Goal: Task Accomplishment & Management: Manage account settings

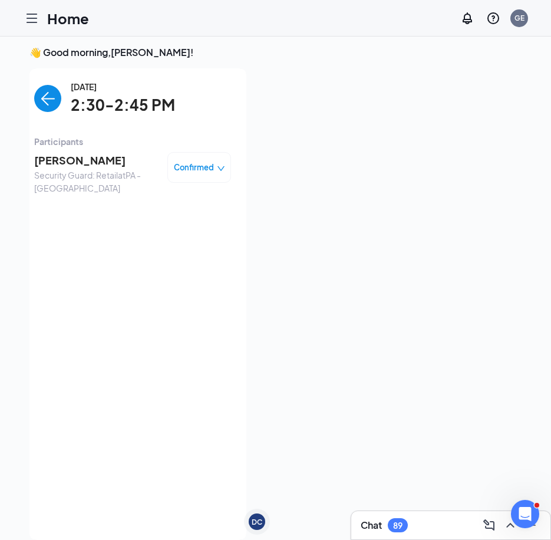
click at [52, 93] on img "back-button" at bounding box center [47, 98] width 27 height 27
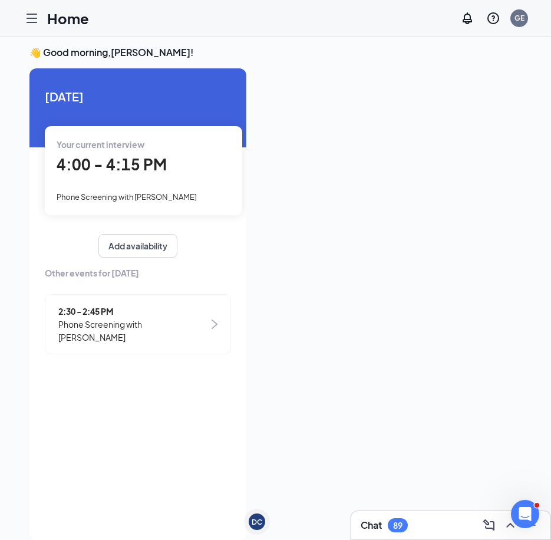
click at [110, 164] on span "4:00 - 4:15 PM" at bounding box center [112, 163] width 110 height 19
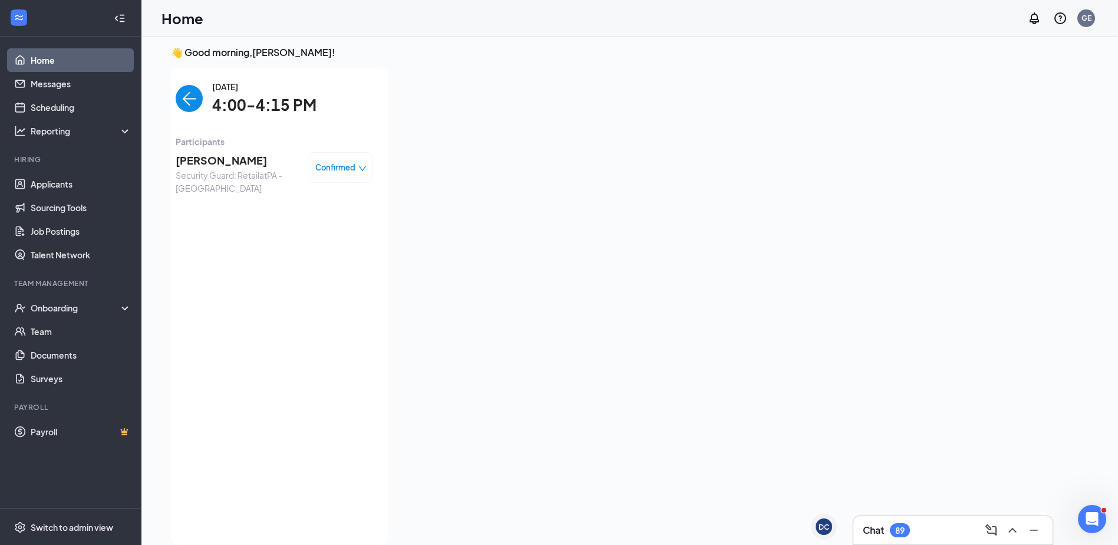
click at [228, 108] on span "4:00-4:15 PM" at bounding box center [264, 105] width 104 height 24
click at [194, 159] on span "[PERSON_NAME]" at bounding box center [238, 160] width 124 height 17
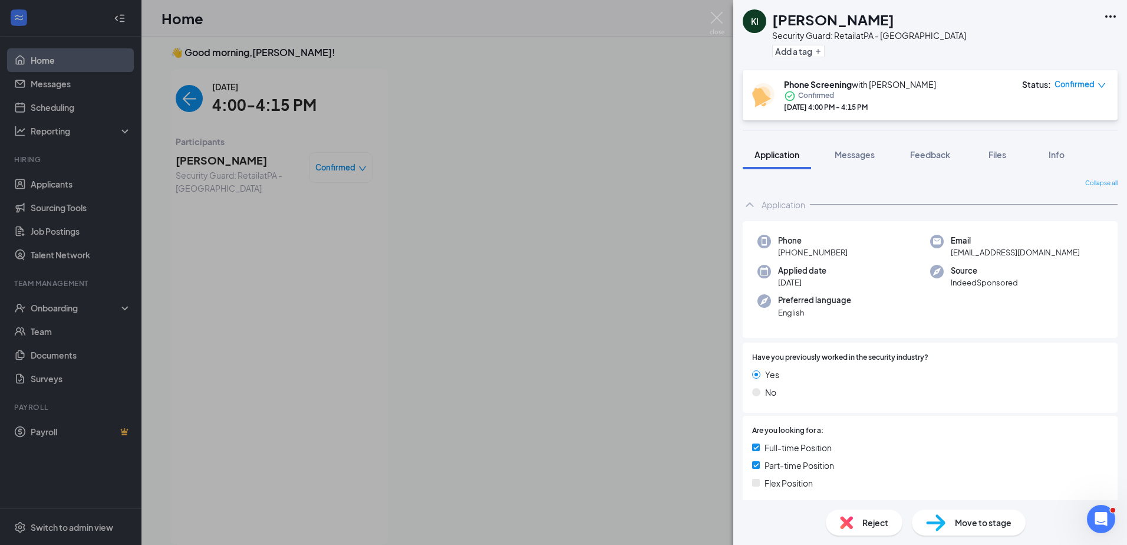
drag, startPoint x: 851, startPoint y: 252, endPoint x: 788, endPoint y: 252, distance: 62.5
click at [551, 252] on div "Phone [PHONE_NUMBER]" at bounding box center [843, 247] width 173 height 24
copy span "[PHONE_NUMBER]"
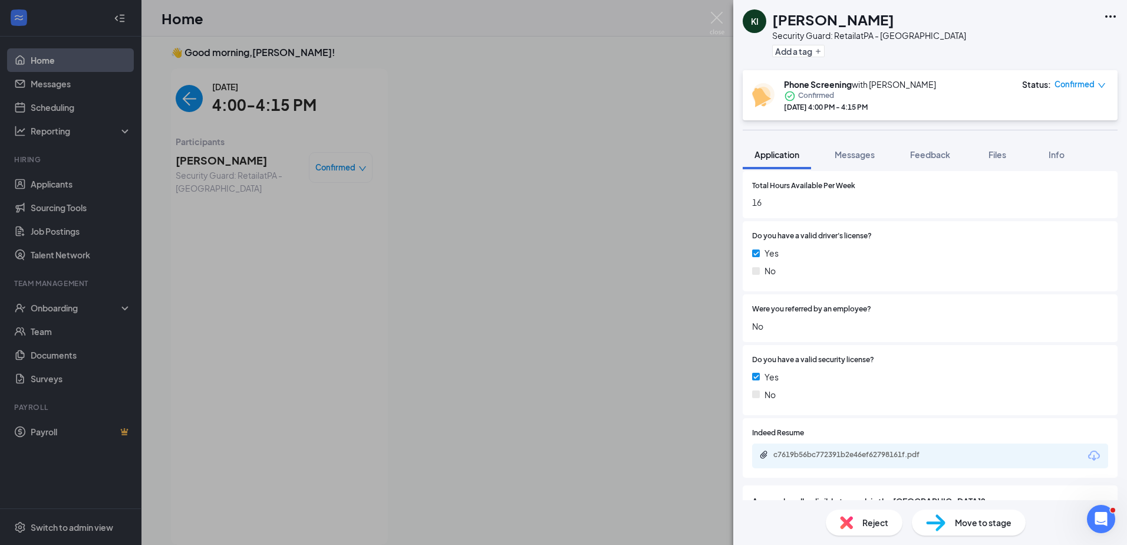
scroll to position [589, 0]
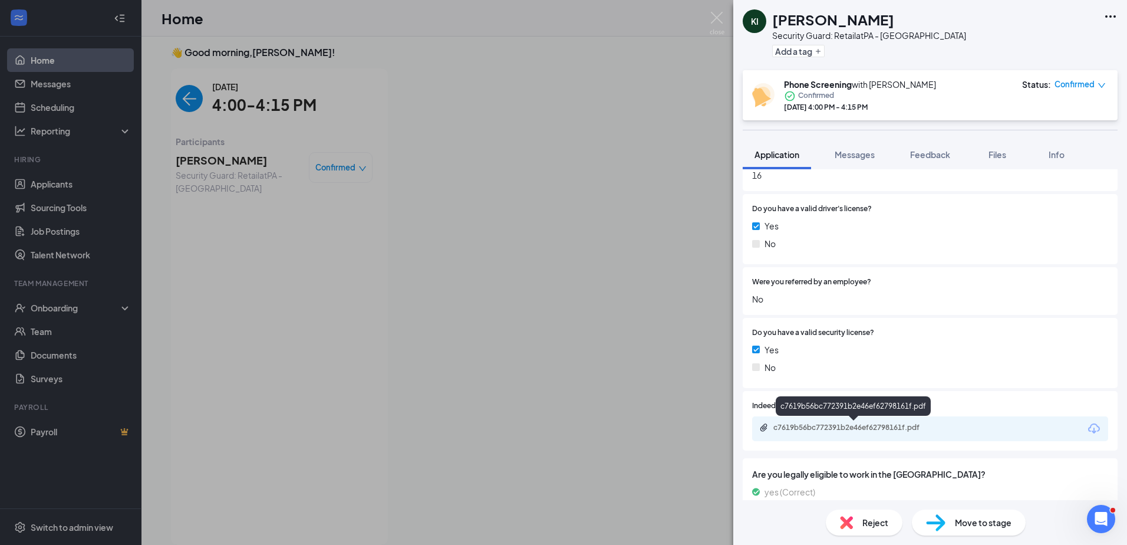
click at [551, 429] on div "c7619b56bc772391b2e46ef62798161f.pdf" at bounding box center [855, 427] width 165 height 9
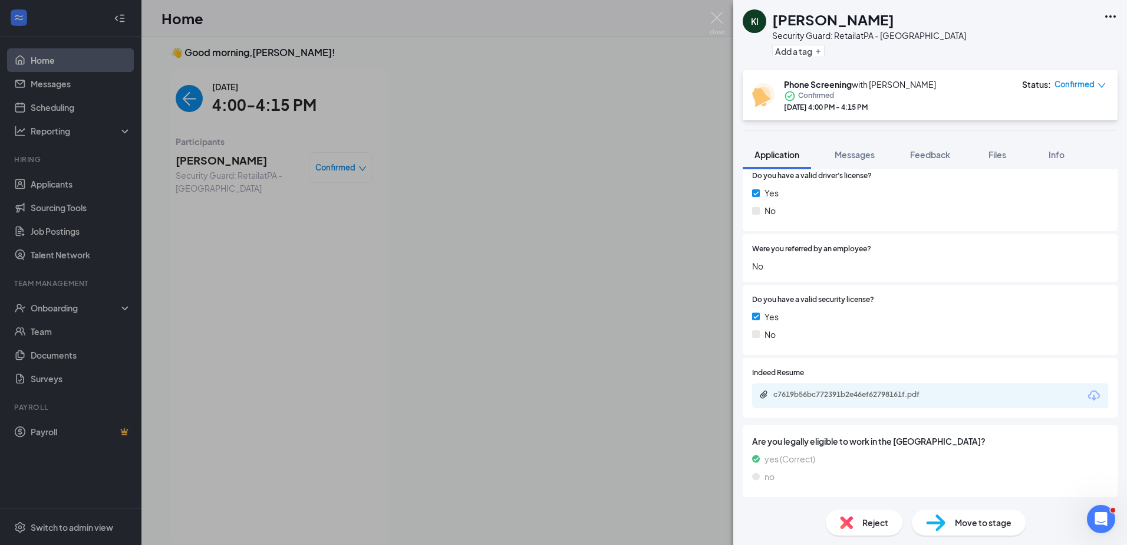
scroll to position [618, 0]
click at [551, 151] on span "Feedback" at bounding box center [930, 154] width 40 height 11
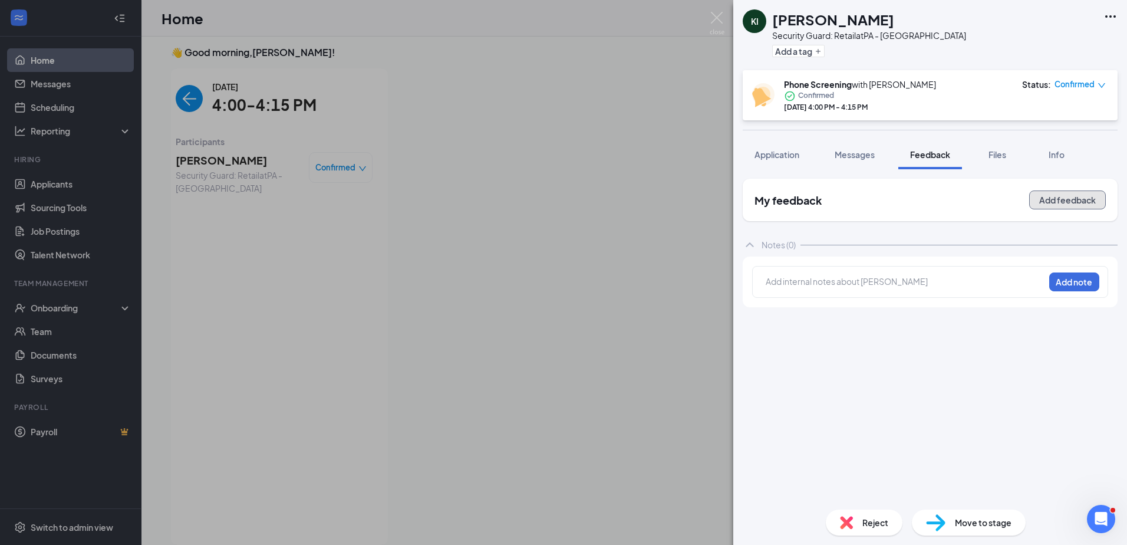
click at [551, 193] on button "Add feedback" at bounding box center [1067, 199] width 77 height 19
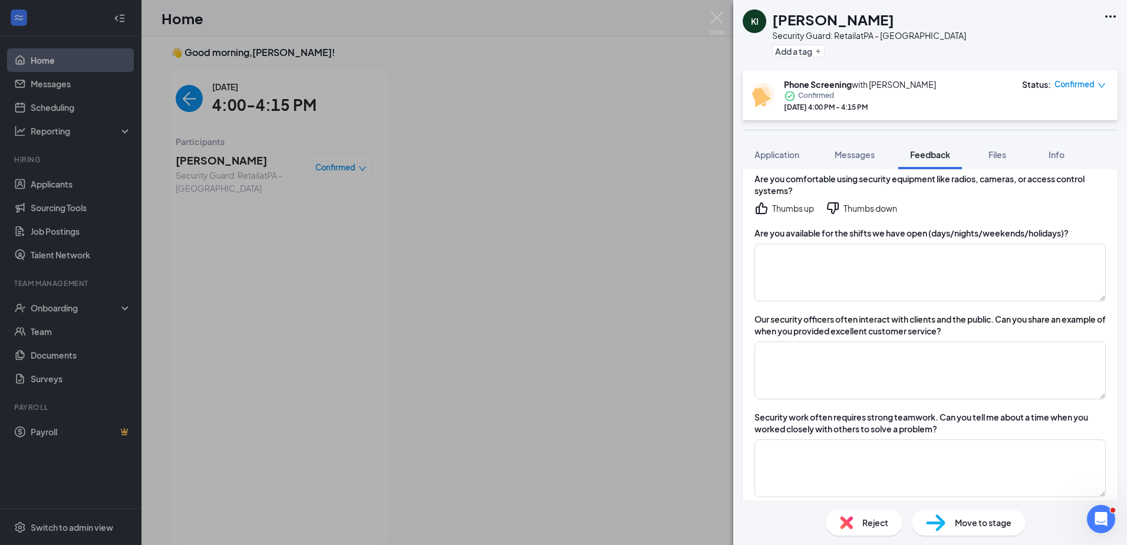
scroll to position [449, 0]
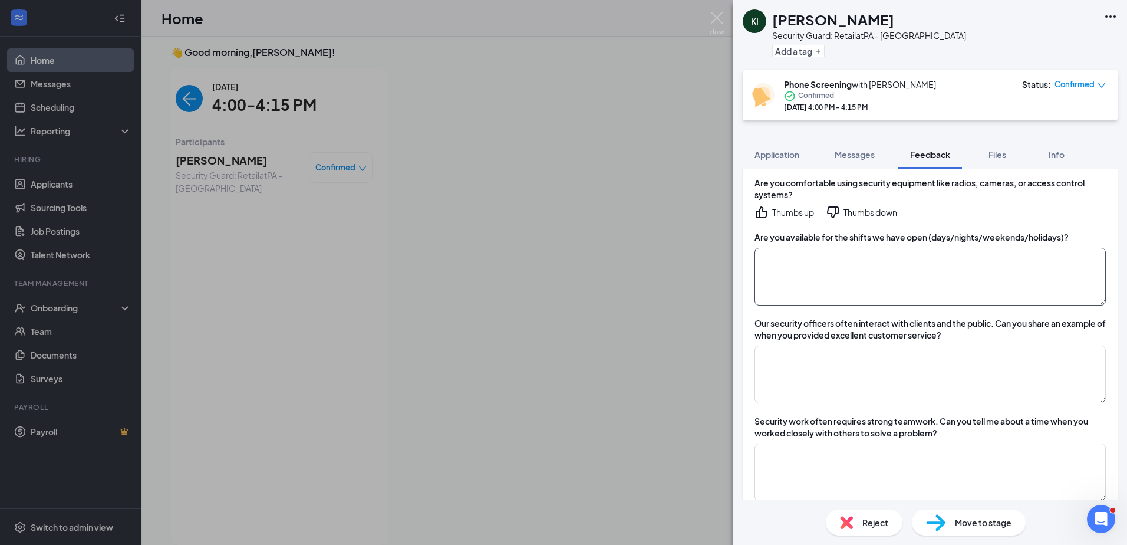
click at [551, 287] on textarea at bounding box center [930, 277] width 351 height 58
click at [551, 295] on textarea "pay: $18-20" at bounding box center [930, 277] width 351 height 58
type textarea "pay: $18-20 Willing to do f/t"
click at [551, 207] on div "Thumbs up" at bounding box center [793, 212] width 42 height 12
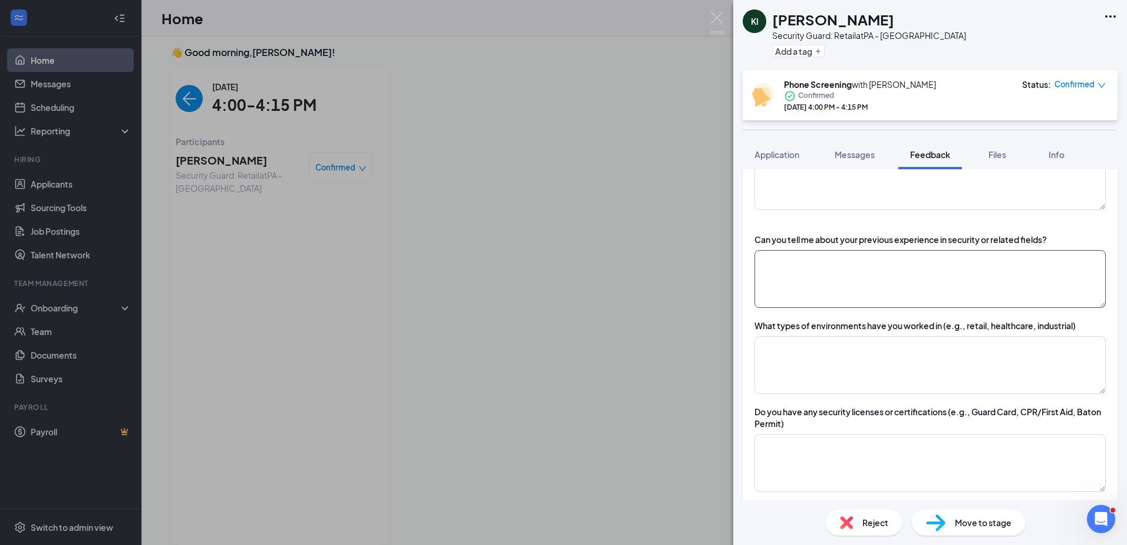
scroll to position [95, 0]
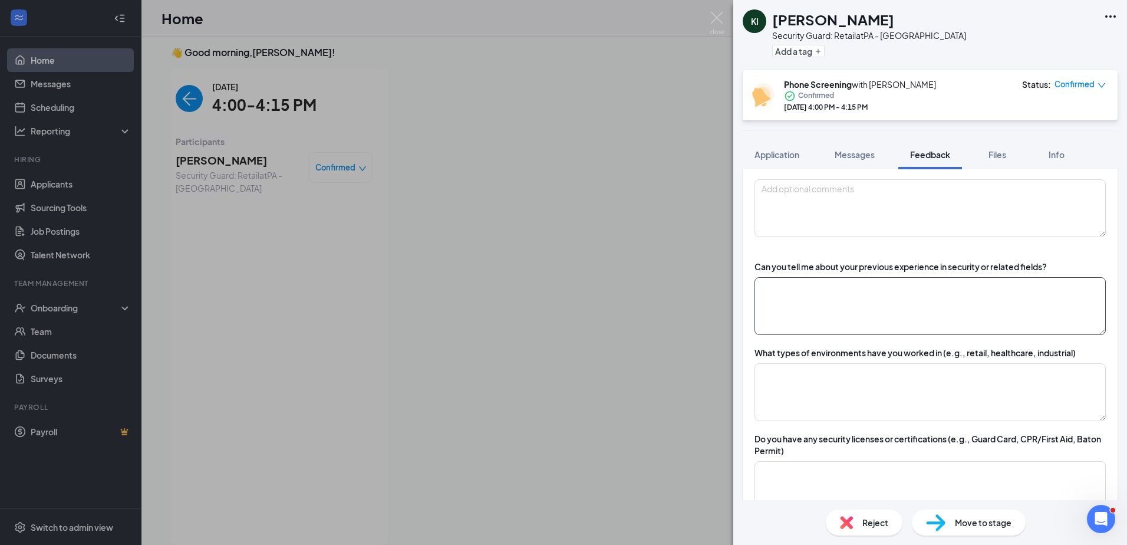
click at [551, 307] on textarea at bounding box center [930, 306] width 351 height 58
click at [551, 401] on textarea at bounding box center [930, 392] width 351 height 58
type textarea "C"
type textarea "ATI Clinic and hospital"
click at [551, 282] on textarea at bounding box center [930, 306] width 351 height 58
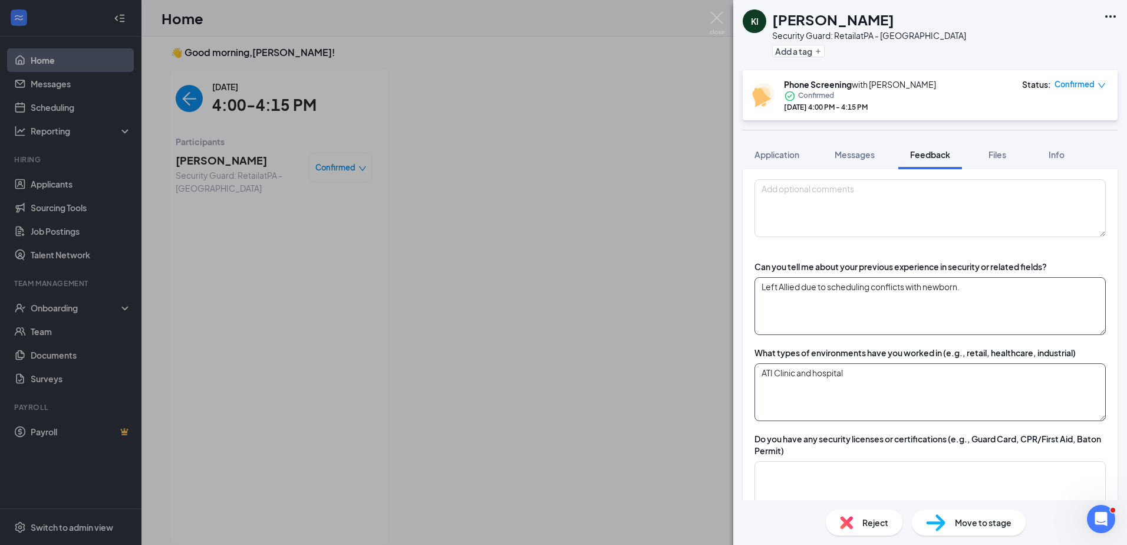
type textarea "Left Allied due to scheduling conflicts with newborn."
click at [551, 374] on textarea "ATI Clinic and hospital" at bounding box center [930, 392] width 351 height 58
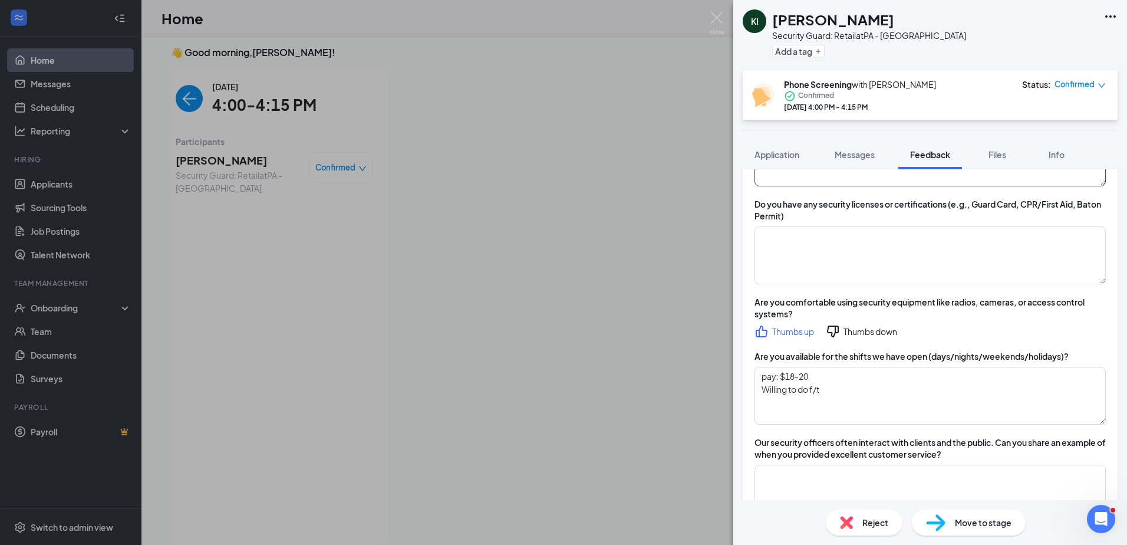
scroll to position [331, 0]
type textarea "ATI Clinic and hospital- monitor cctv, rover, DARs, checked lock boxes, communi…"
click at [551, 252] on textarea at bounding box center [930, 254] width 351 height 58
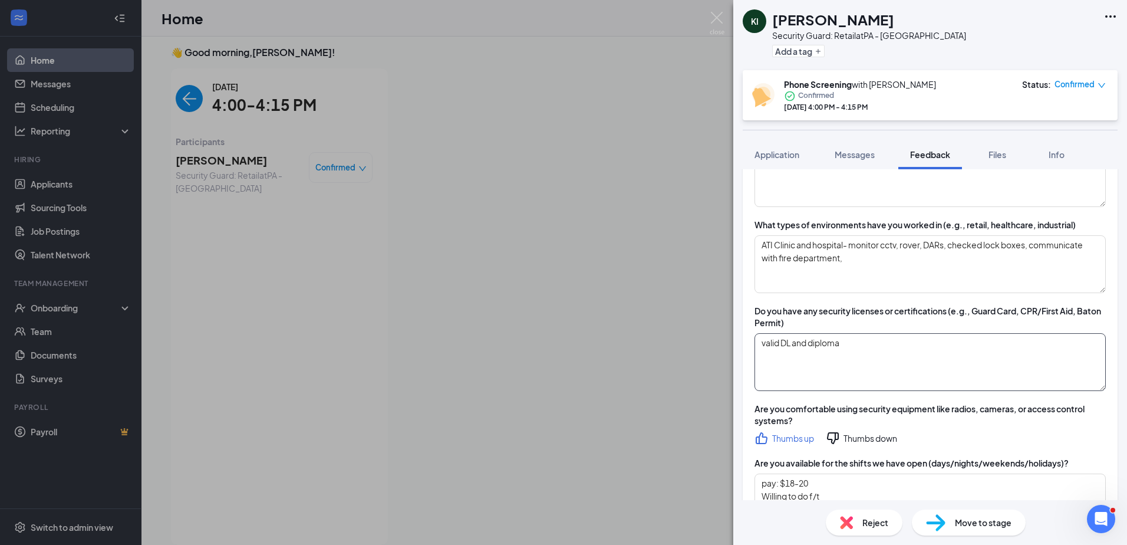
scroll to position [213, 0]
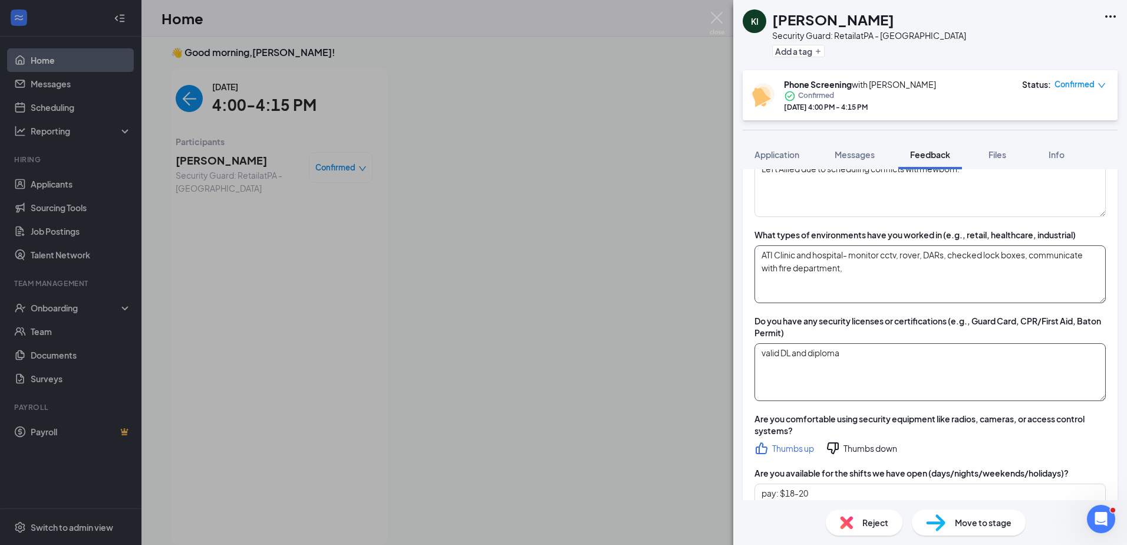
type textarea "valid DL and diploma"
click at [551, 266] on textarea "ATI Clinic and hospital- monitor cctv, rover, DARs, checked lock boxes, communi…" at bounding box center [930, 274] width 351 height 58
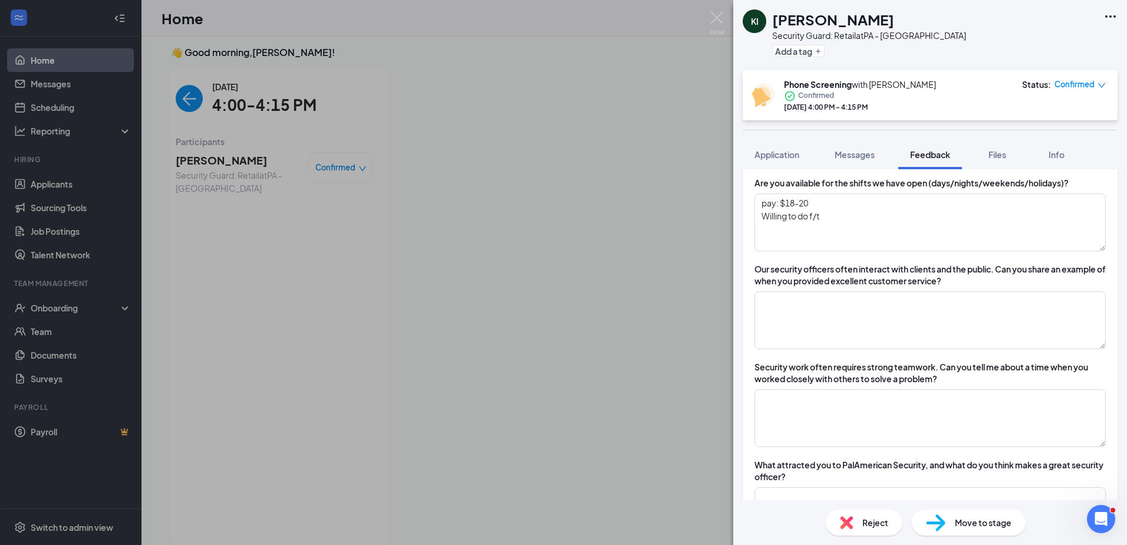
scroll to position [508, 0]
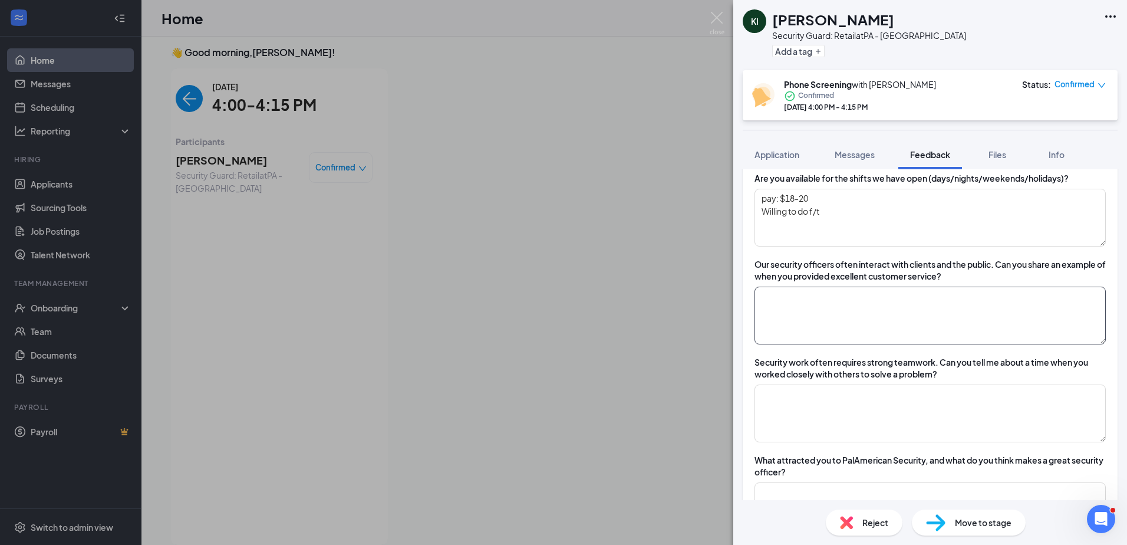
type textarea "ATI Clinic and hospital- monitor cctv, rover, DARs, checked lock boxes, communi…"
click at [551, 302] on textarea at bounding box center [930, 315] width 351 height 58
click at [551, 300] on textarea at bounding box center [930, 315] width 351 height 58
click at [551, 295] on textarea "Transports ADA clients" at bounding box center [930, 315] width 351 height 58
click at [551, 294] on textarea "Currenlty Transports ADA clients" at bounding box center [930, 315] width 351 height 58
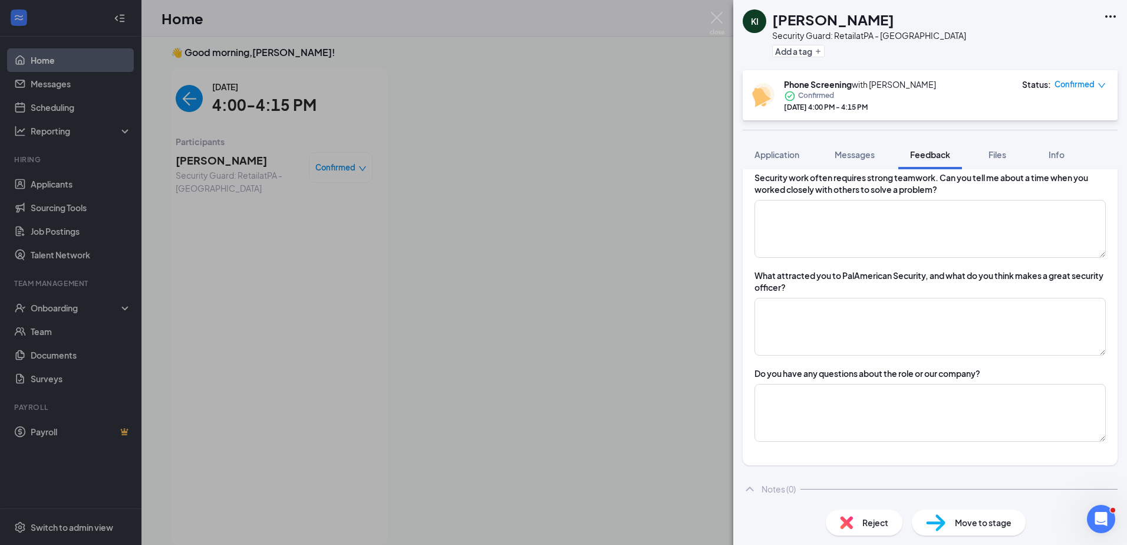
scroll to position [743, 0]
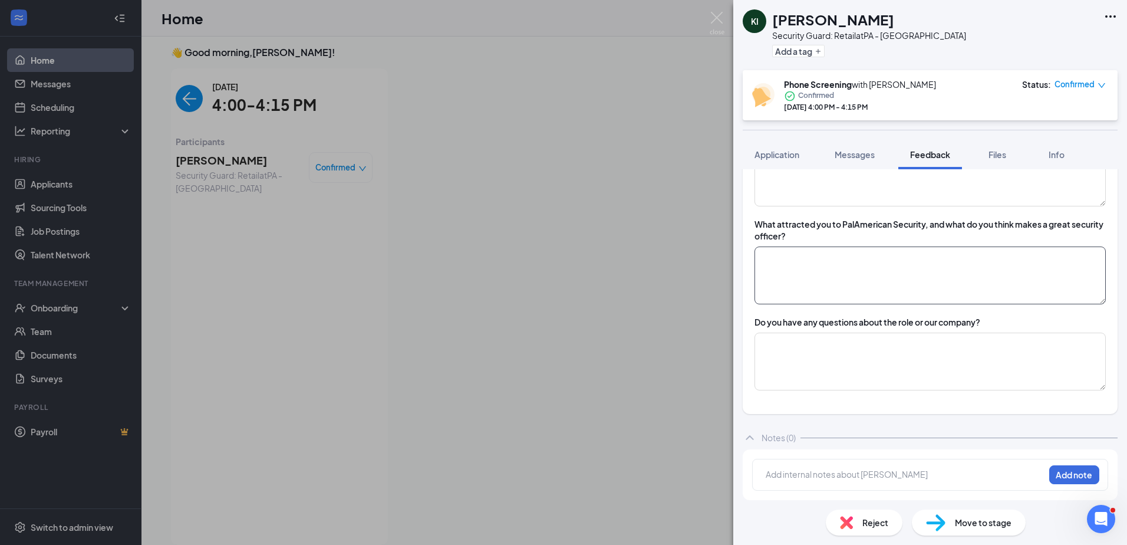
type textarea "Currently Transports ADA clients and follows regulations."
click at [551, 275] on textarea at bounding box center [930, 275] width 351 height 58
type textarea "remain calm, alert, aware of surroundings, punctual"
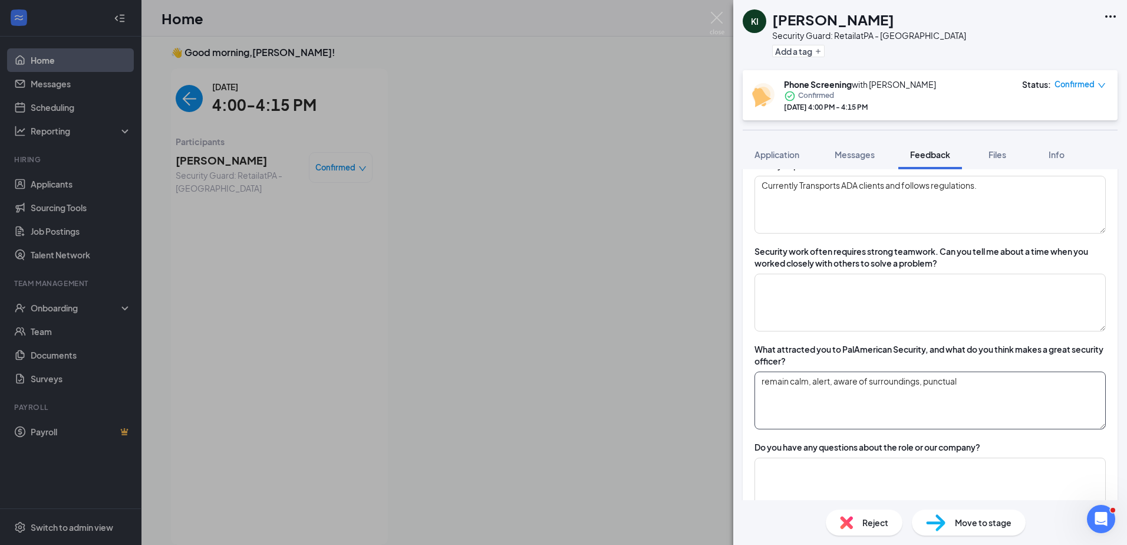
scroll to position [449, 0]
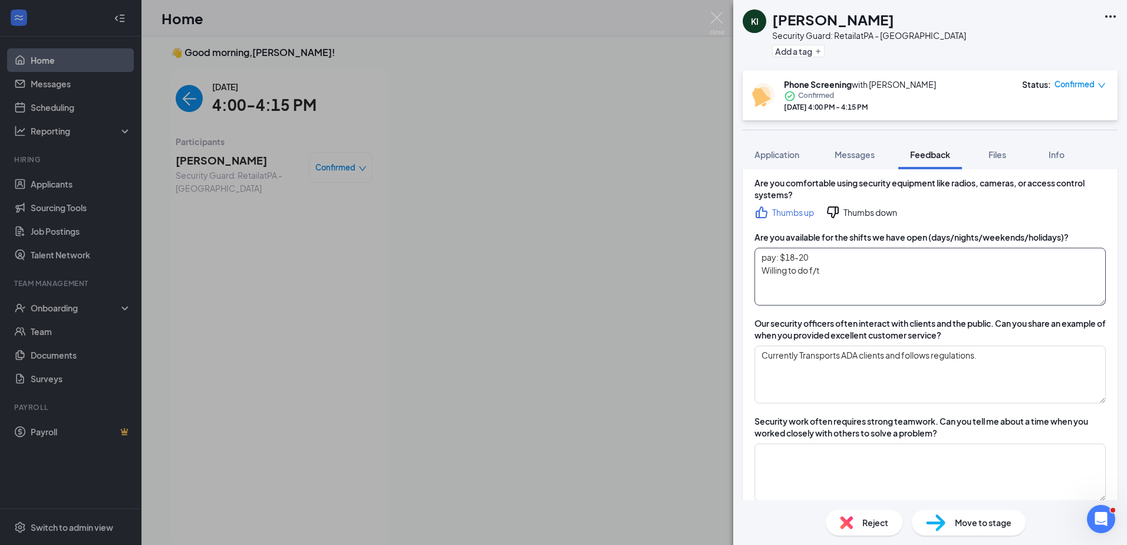
click at [551, 278] on textarea "pay: $18-20 Willing to do f/t" at bounding box center [930, 277] width 351 height 58
click at [551, 252] on textarea "pay: $18-20 Willing to do f/t" at bounding box center [930, 277] width 351 height 58
paste textarea "Fri & Sat 6pm-10pm"
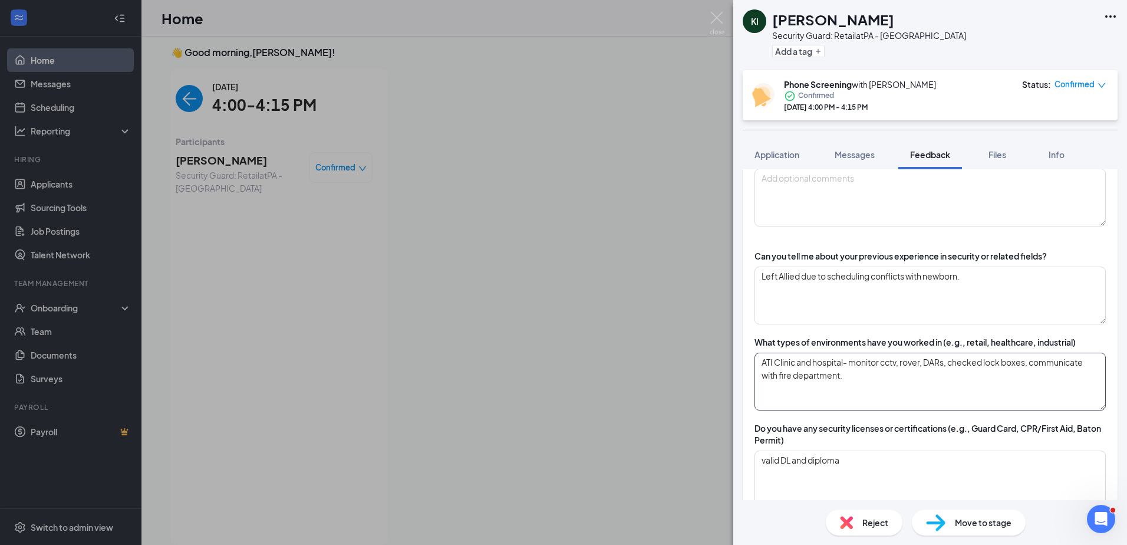
scroll to position [95, 0]
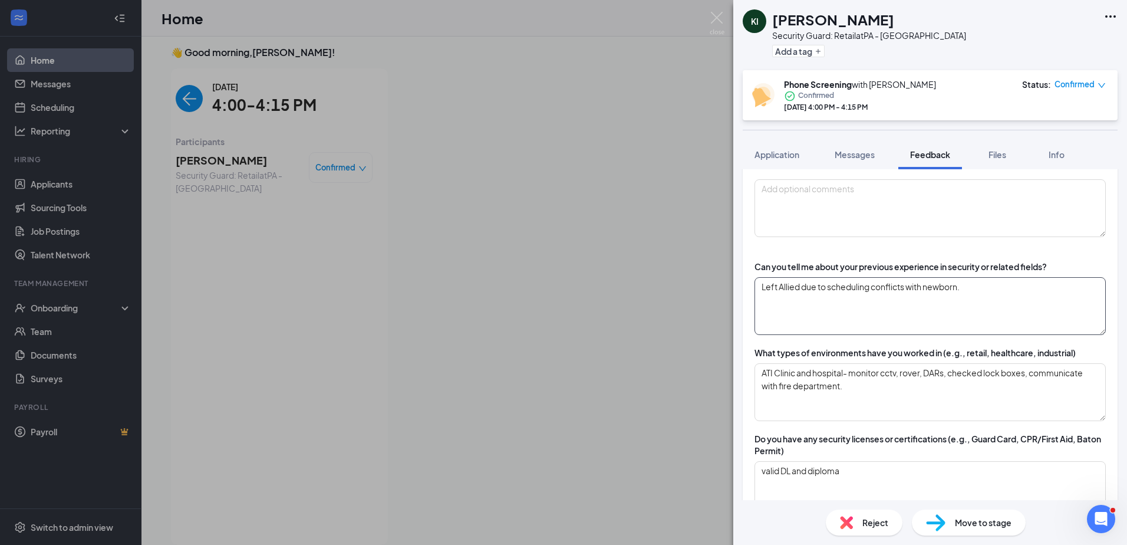
type textarea "pay: $18-20 yes: Fri & Sat 6pm-10pm Willing to do f/t"
click at [551, 283] on textarea "Left Allied due to scheduling conflicts with newborn." at bounding box center [930, 306] width 351 height 58
click at [551, 293] on div "KI [PERSON_NAME] Security Guard: Retail at [GEOGRAPHIC_DATA] - [GEOGRAPHIC_DATA…" at bounding box center [930, 272] width 394 height 545
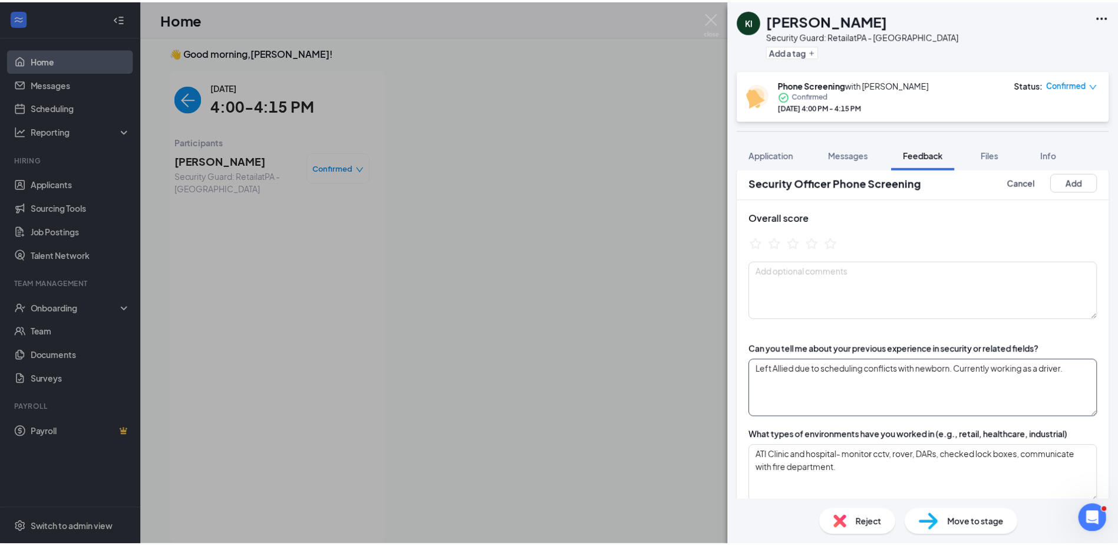
scroll to position [0, 0]
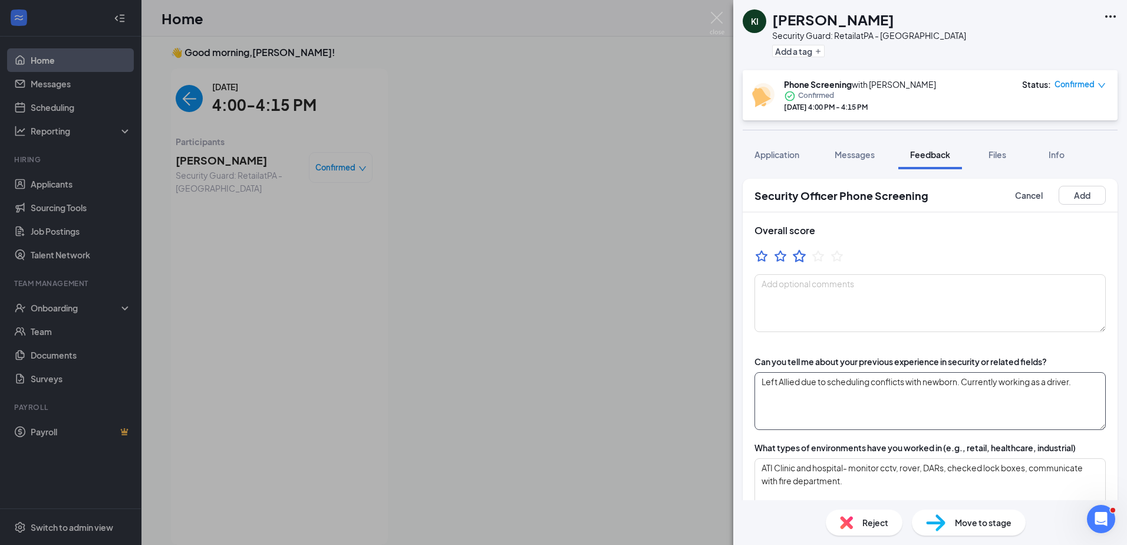
type textarea "Left Allied due to scheduling conflicts with newborn. Currently working as a dr…"
click at [551, 255] on icon "StarBorder" at bounding box center [799, 255] width 13 height 12
click at [551, 196] on button "Add" at bounding box center [1082, 195] width 47 height 19
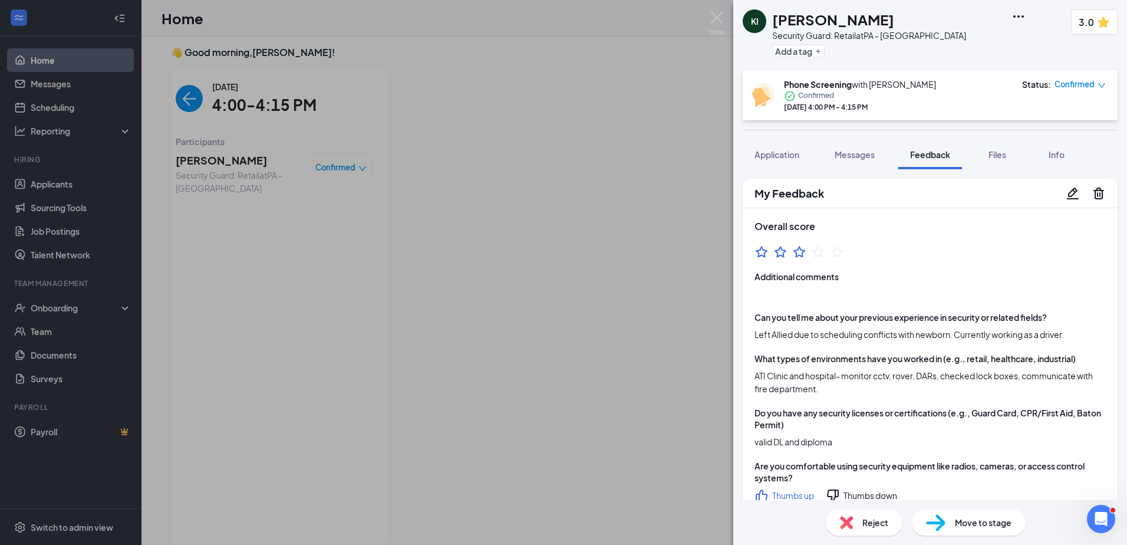
click at [192, 97] on div "KI [PERSON_NAME] Security Guard: Retail at [GEOGRAPHIC_DATA] - [GEOGRAPHIC_DATA…" at bounding box center [563, 272] width 1127 height 545
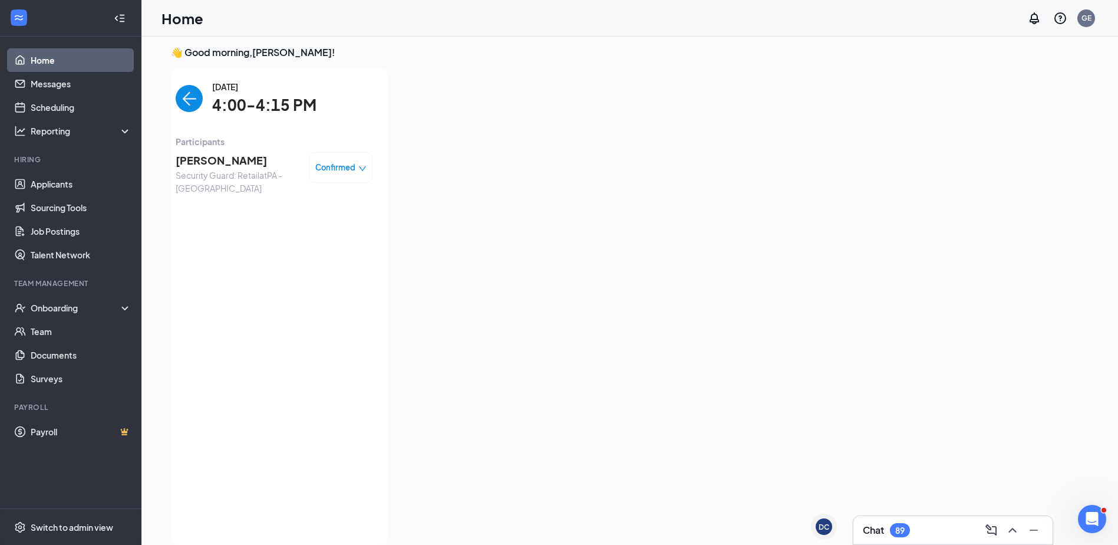
click at [192, 97] on img "back-button" at bounding box center [189, 98] width 27 height 27
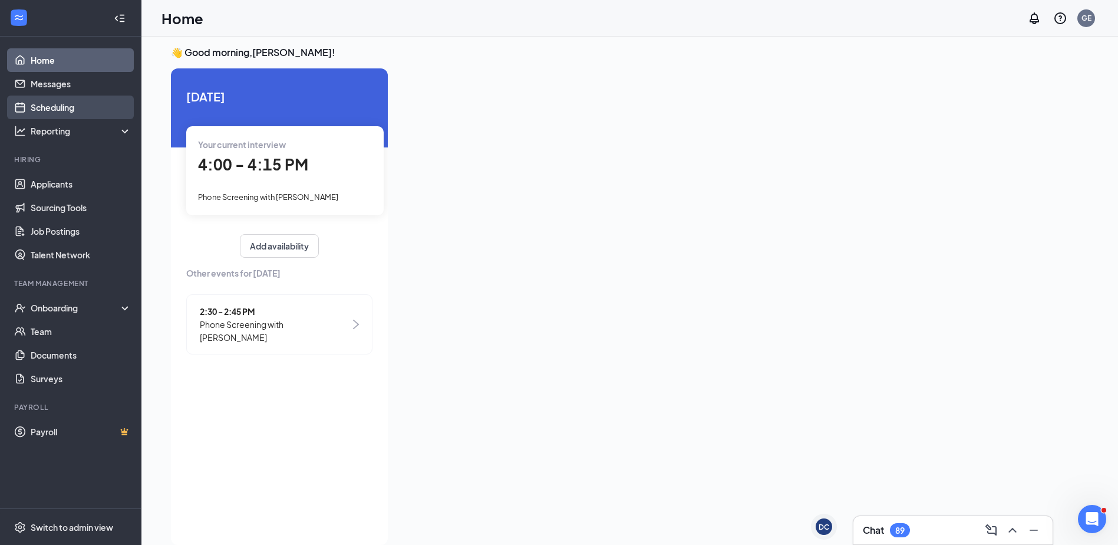
click at [91, 107] on link "Scheduling" at bounding box center [81, 107] width 101 height 24
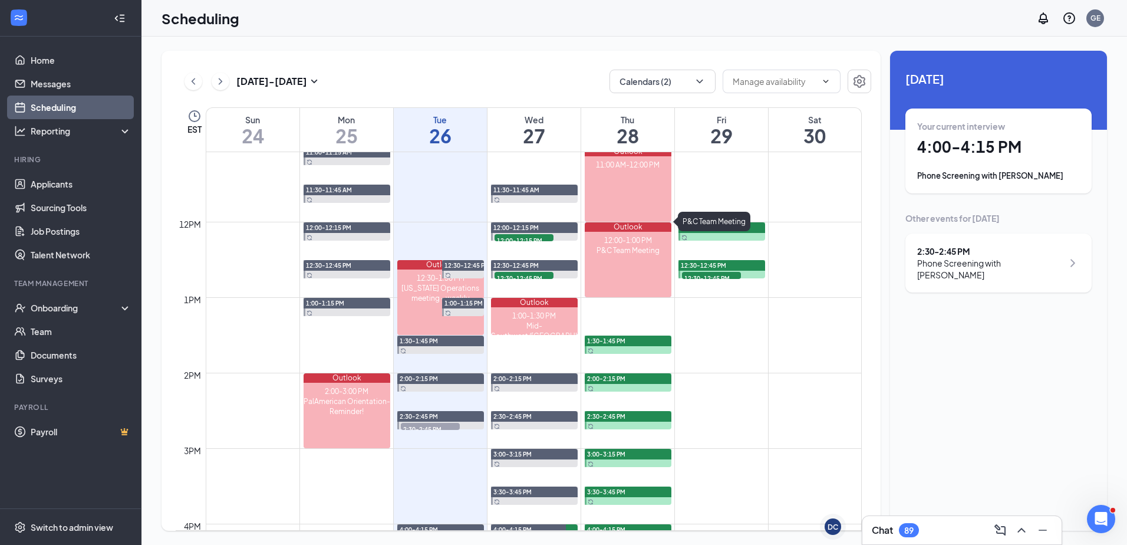
scroll to position [815, 0]
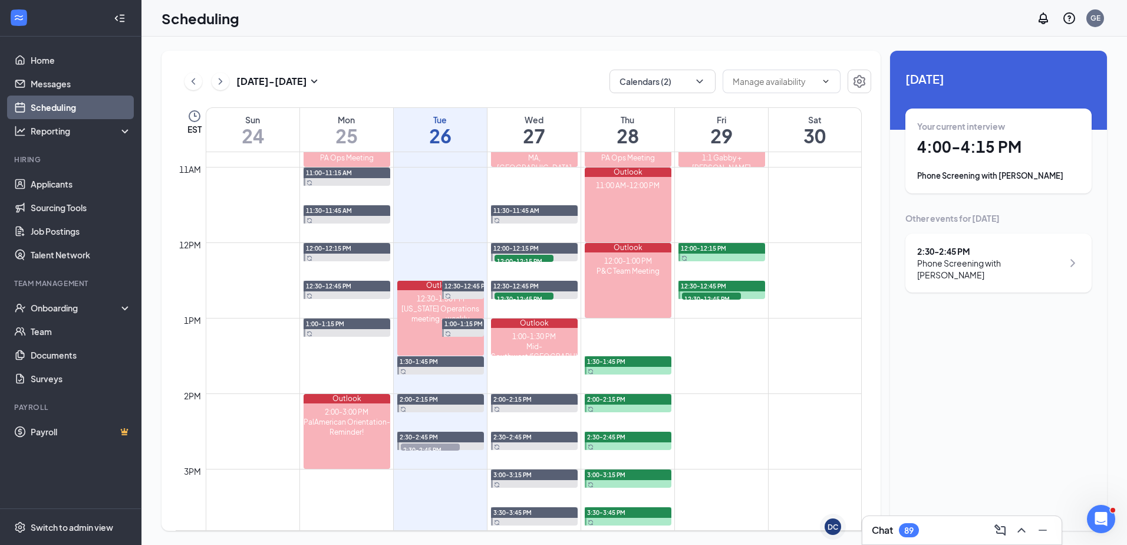
click at [220, 73] on button at bounding box center [221, 82] width 18 height 18
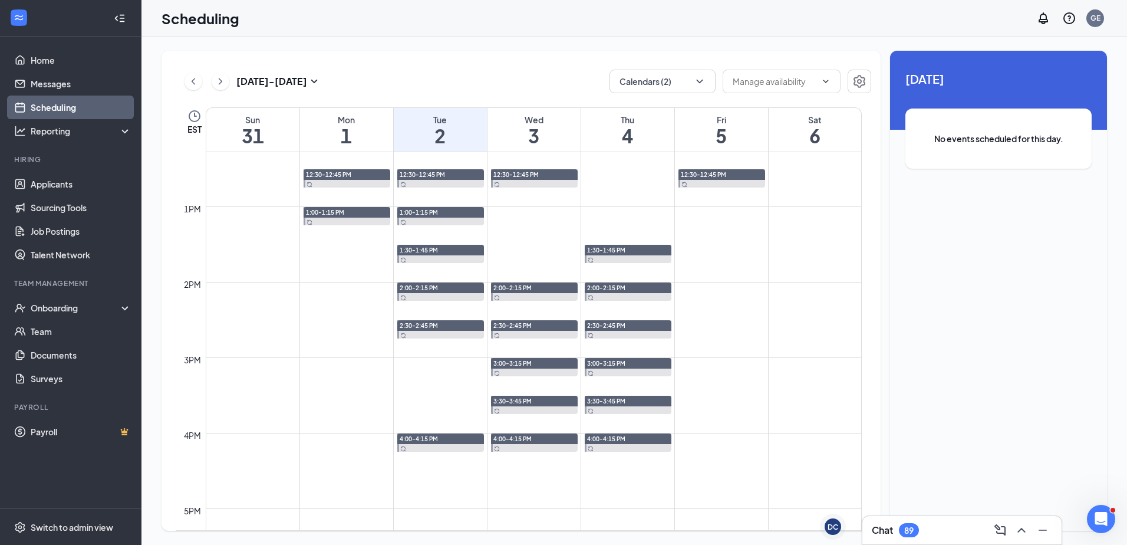
scroll to position [933, 0]
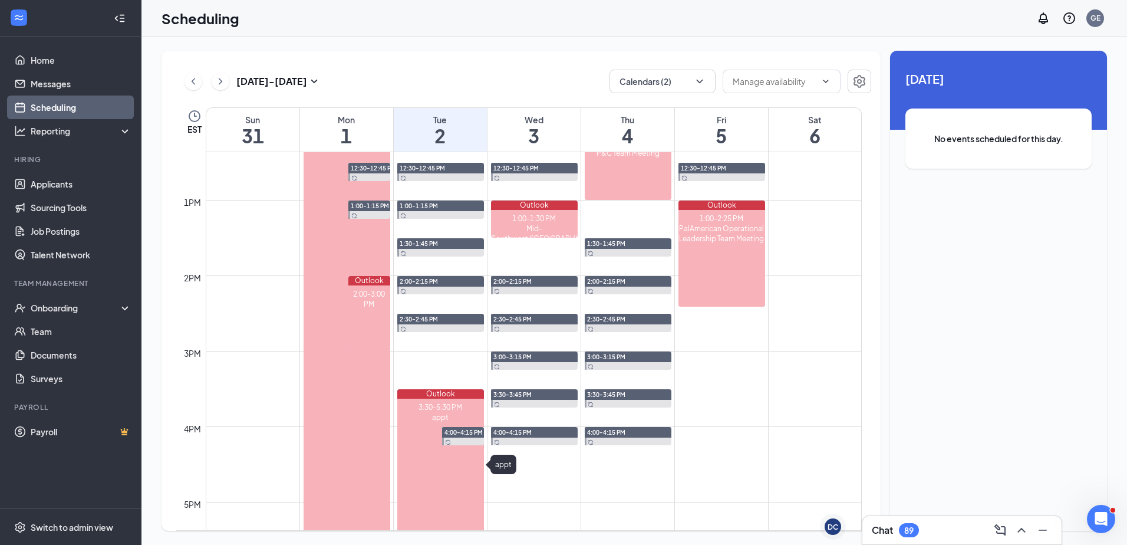
click at [436, 407] on div "3:30-5:30 PM" at bounding box center [440, 407] width 87 height 10
click at [373, 65] on div "[DATE] - [DATE] Calendars (2) EST Sun 31 Mon 1 Tue 2 Wed 3 Thu 4 Fri 5 Sat 6 12…" at bounding box center [521, 291] width 719 height 480
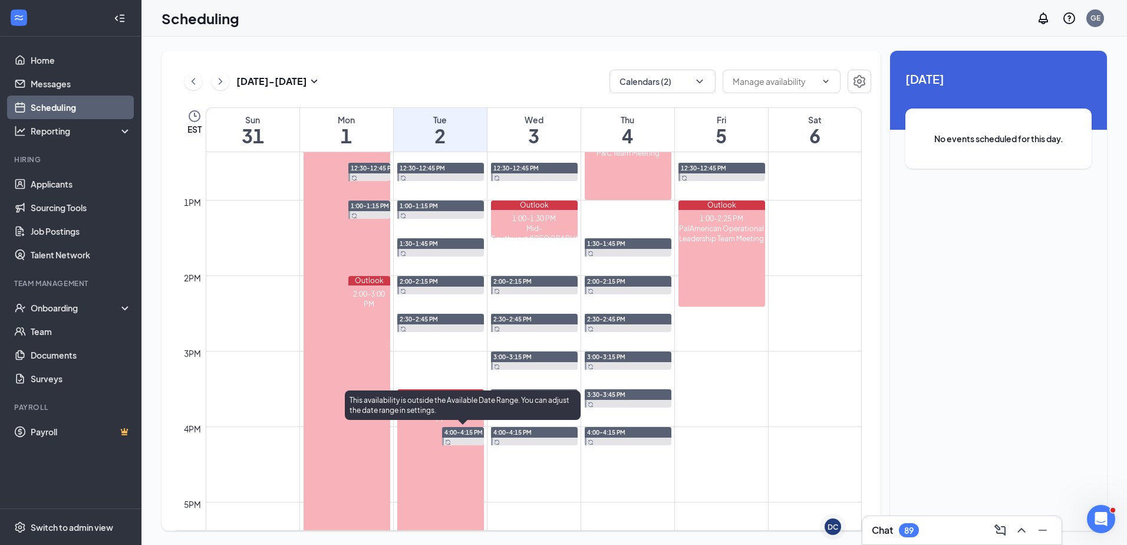
click at [445, 433] on span "4:00-4:15 PM" at bounding box center [463, 432] width 38 height 8
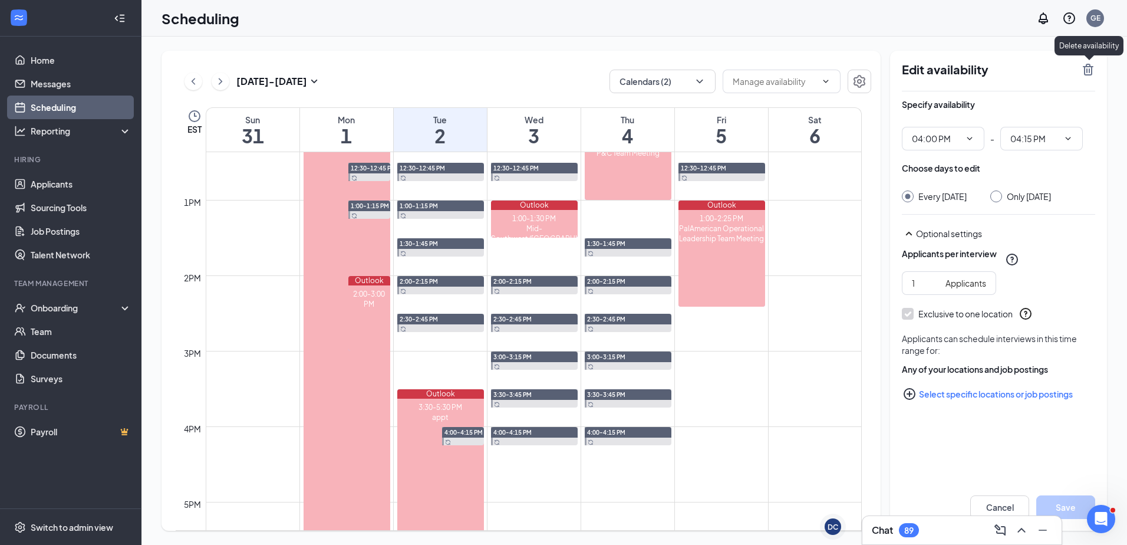
click at [551, 74] on icon "TrashOutline" at bounding box center [1088, 69] width 14 height 14
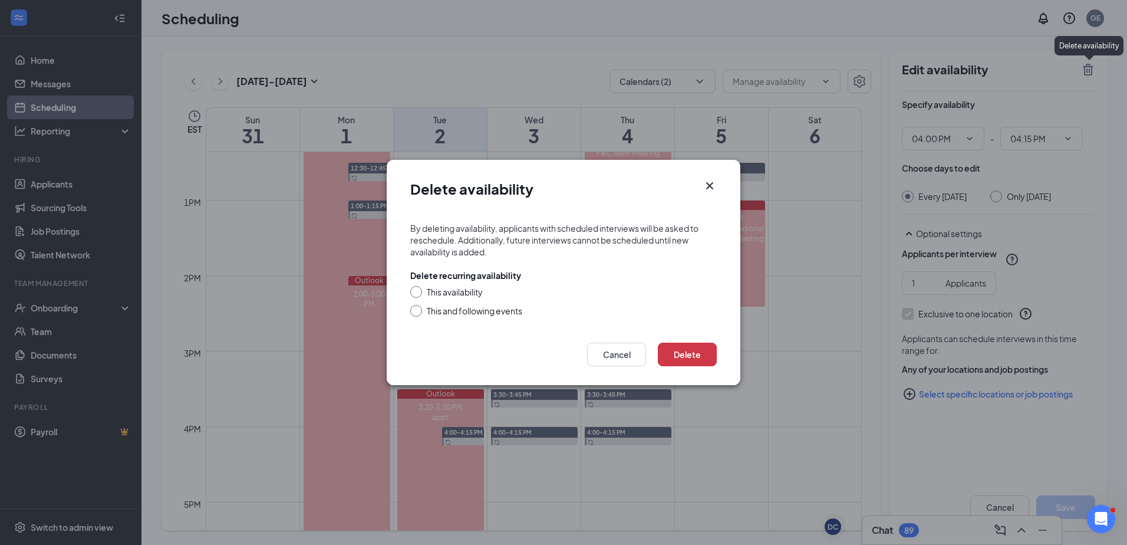
click at [425, 291] on div "This availability" at bounding box center [563, 292] width 307 height 12
click at [463, 292] on div "This availability" at bounding box center [455, 292] width 56 height 12
click at [419, 292] on input "This availability" at bounding box center [414, 290] width 8 height 8
radio input "true"
click at [551, 362] on button "Delete" at bounding box center [687, 354] width 59 height 24
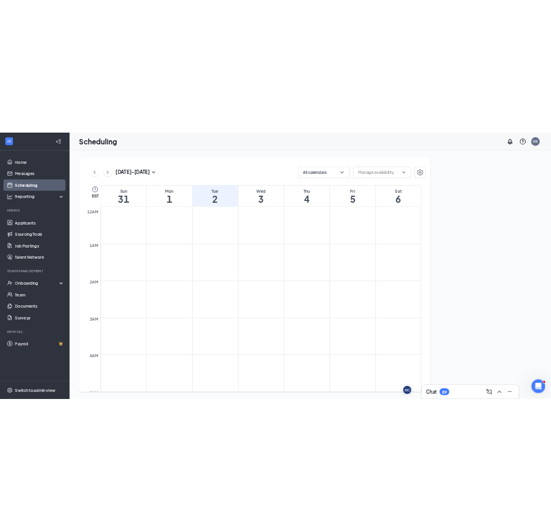
scroll to position [579, 0]
